Goal: Navigation & Orientation: Find specific page/section

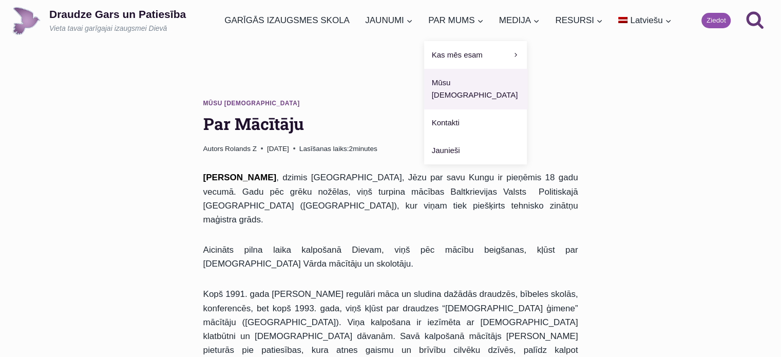
click at [468, 81] on link "Mūsu [DEMOGRAPHIC_DATA]" at bounding box center [475, 89] width 103 height 40
click at [458, 55] on span "Kas mēs esam Expand" at bounding box center [475, 55] width 87 height 12
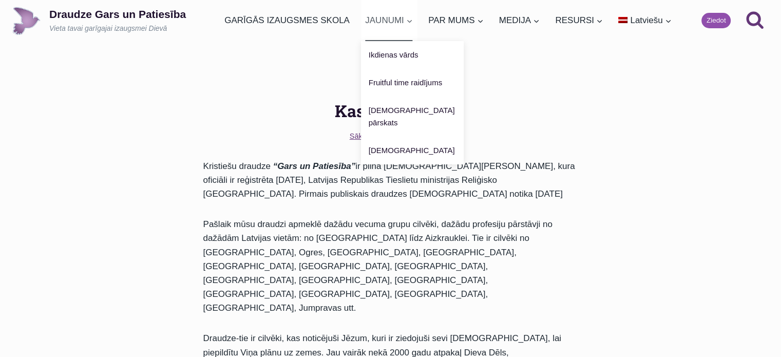
click at [391, 20] on span "JAUNUMI Expand" at bounding box center [389, 20] width 48 height 14
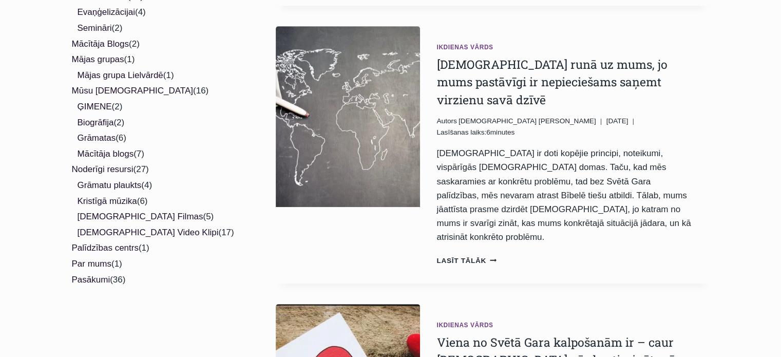
scroll to position [612, 0]
